Goal: Task Accomplishment & Management: Use online tool/utility

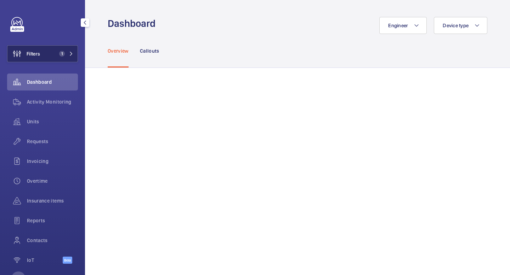
scroll to position [252, 0]
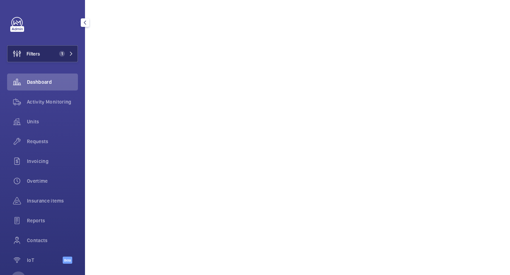
click at [50, 54] on button "Filters 1" at bounding box center [42, 53] width 71 height 17
click at [58, 52] on button "Filters" at bounding box center [42, 53] width 71 height 17
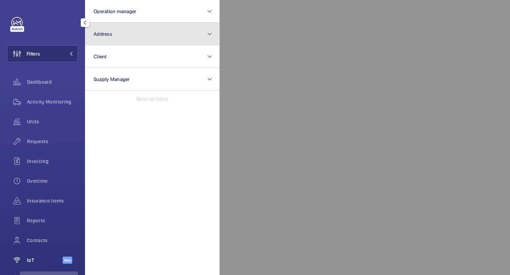
click at [120, 34] on button "Address" at bounding box center [152, 34] width 135 height 23
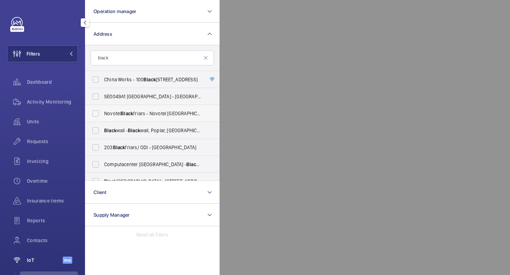
type input "black"
click at [115, 112] on span "Novotel Black friars - Novotel London Black friars, LONDON SE1 8NZ" at bounding box center [152, 113] width 97 height 7
click at [103, 112] on input "Novotel Black friars - Novotel London Black friars, LONDON SE1 8NZ" at bounding box center [96, 114] width 14 height 14
checkbox input "true"
click at [68, 57] on button "Filters 1" at bounding box center [42, 53] width 71 height 17
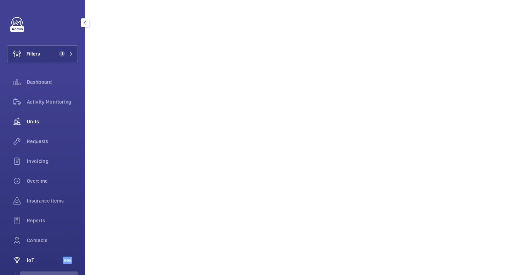
click at [38, 123] on span "Units" at bounding box center [52, 121] width 51 height 7
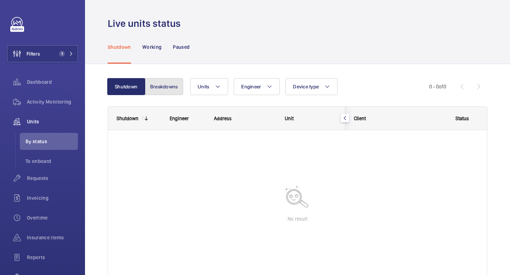
click at [171, 87] on button "Breakdowns" at bounding box center [164, 86] width 38 height 17
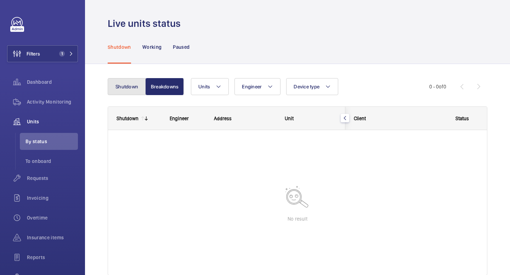
click at [125, 85] on button "Shutdown" at bounding box center [127, 86] width 38 height 17
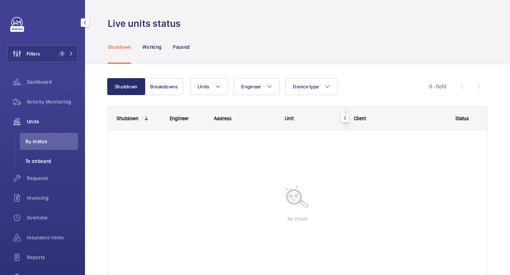
click at [41, 161] on span "To onboard" at bounding box center [51, 161] width 52 height 7
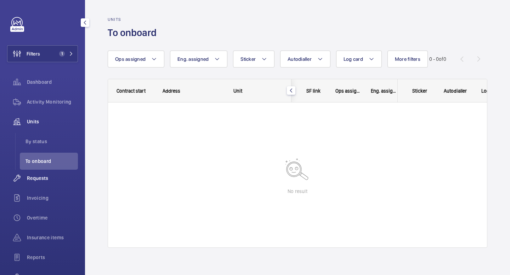
click at [36, 178] on span "Requests" at bounding box center [52, 178] width 51 height 7
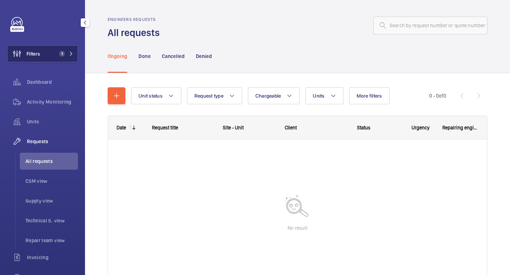
click at [74, 57] on button "Filters 1" at bounding box center [42, 53] width 71 height 17
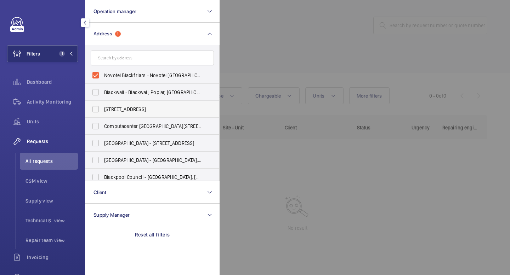
scroll to position [43, 0]
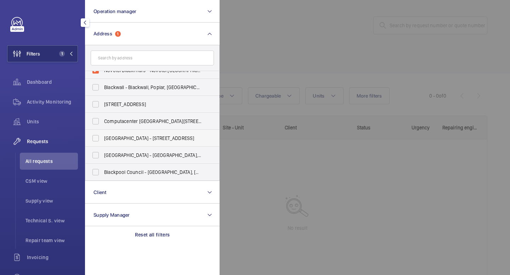
click at [130, 138] on span "Blackfriars Hotel - 19 New Bridge St, LONDON EC4V 6DB" at bounding box center [152, 138] width 97 height 7
click at [103, 138] on input "Blackfriars Hotel - 19 New Bridge St, LONDON EC4V 6DB" at bounding box center [96, 138] width 14 height 14
checkbox input "true"
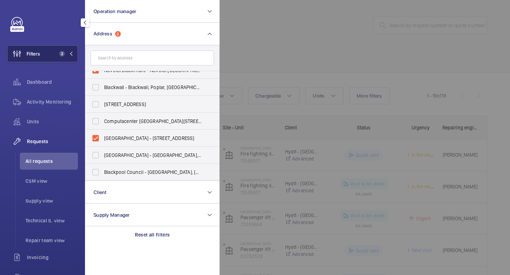
click at [73, 53] on button "Filters 2" at bounding box center [42, 53] width 71 height 17
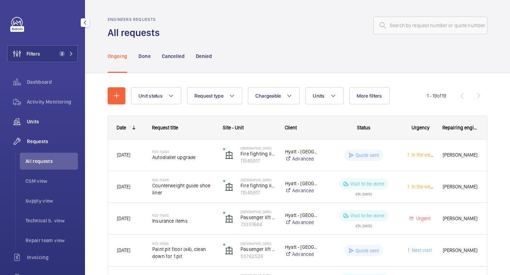
click at [39, 126] on div "Units" at bounding box center [42, 121] width 71 height 17
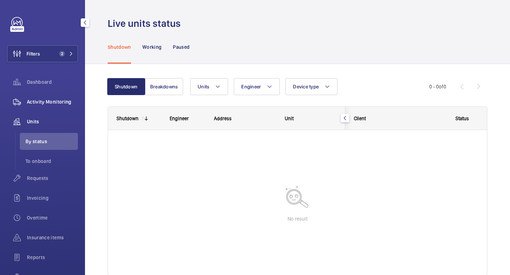
click at [44, 98] on span "Activity Monitoring" at bounding box center [52, 101] width 51 height 7
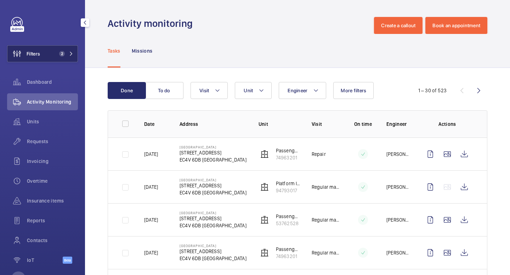
click at [52, 58] on button "Filters 2" at bounding box center [42, 53] width 71 height 17
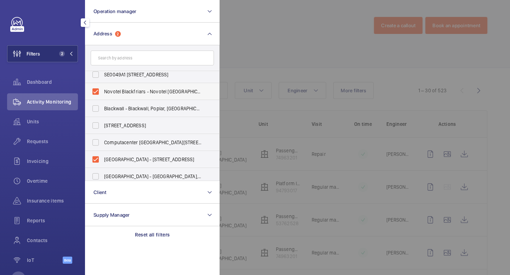
scroll to position [25, 0]
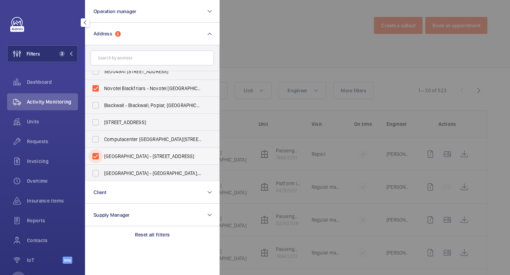
click at [96, 153] on input "Blackfriars Hotel - 19 New Bridge St, LONDON EC4V 6DB" at bounding box center [96, 156] width 14 height 14
checkbox input "false"
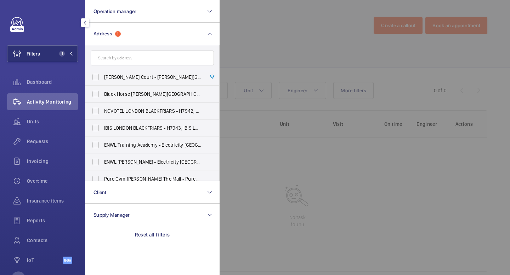
scroll to position [210, 0]
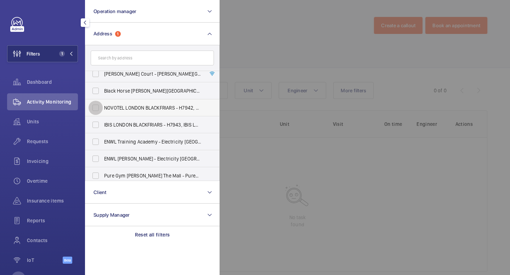
click at [94, 107] on input "NOVOTEL LONDON BLACKFRIARS - H7942, NOVOTEL LONDON BLACKFRIARS, 46 Blackfriars …" at bounding box center [96, 108] width 14 height 14
checkbox input "true"
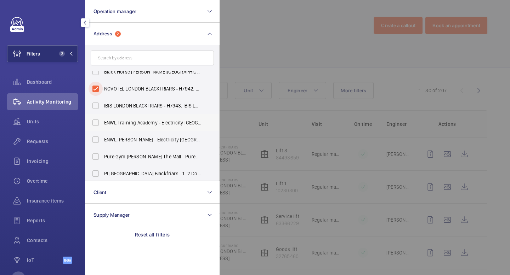
scroll to position [230, 0]
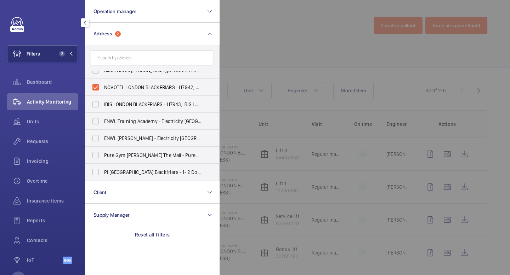
click at [264, 35] on div at bounding box center [475, 137] width 510 height 275
